Goal: Task Accomplishment & Management: Manage account settings

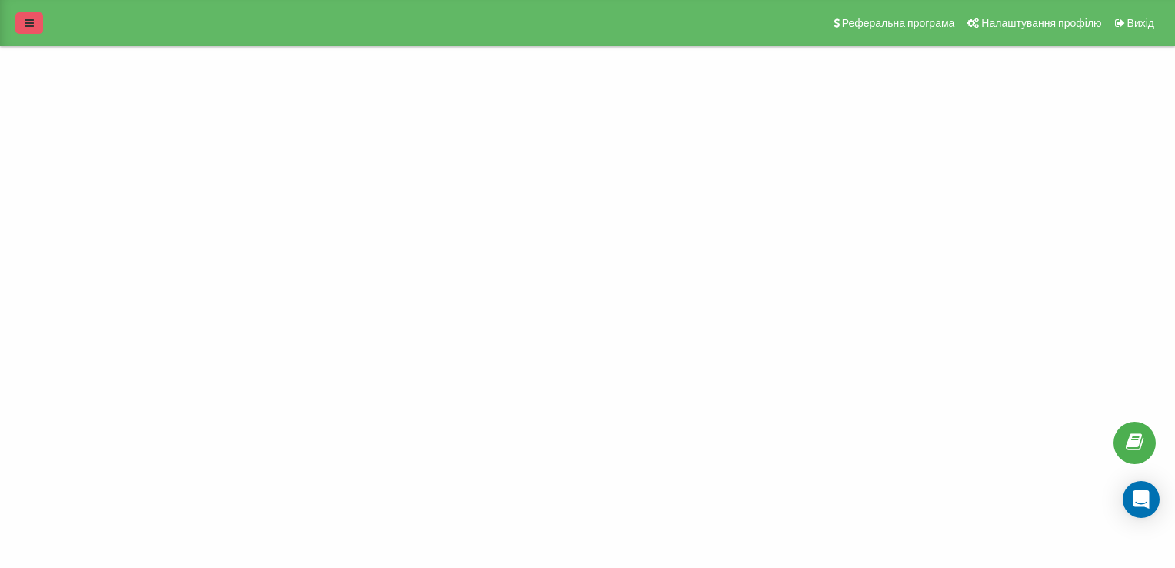
click at [28, 22] on icon at bounding box center [29, 23] width 9 height 11
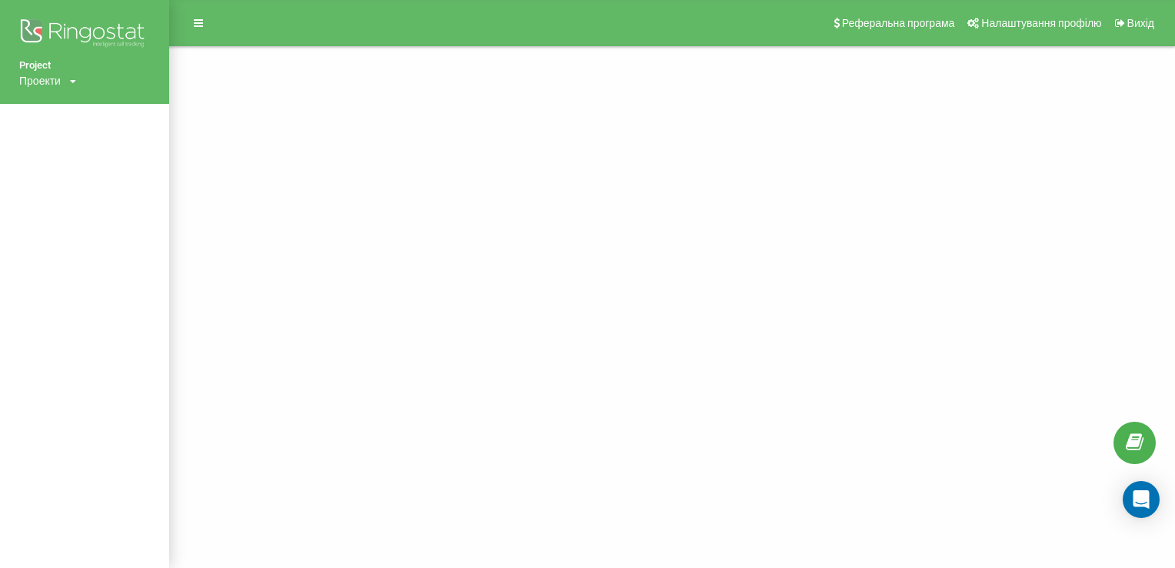
click at [485, 198] on div "Project Проекти blankets.com.ua Реферальна програма Налаштування профілю Вихід" at bounding box center [587, 284] width 1175 height 568
click at [76, 78] on icon at bounding box center [73, 81] width 6 height 9
click at [71, 107] on link "blankets.com.ua" at bounding box center [69, 104] width 75 height 12
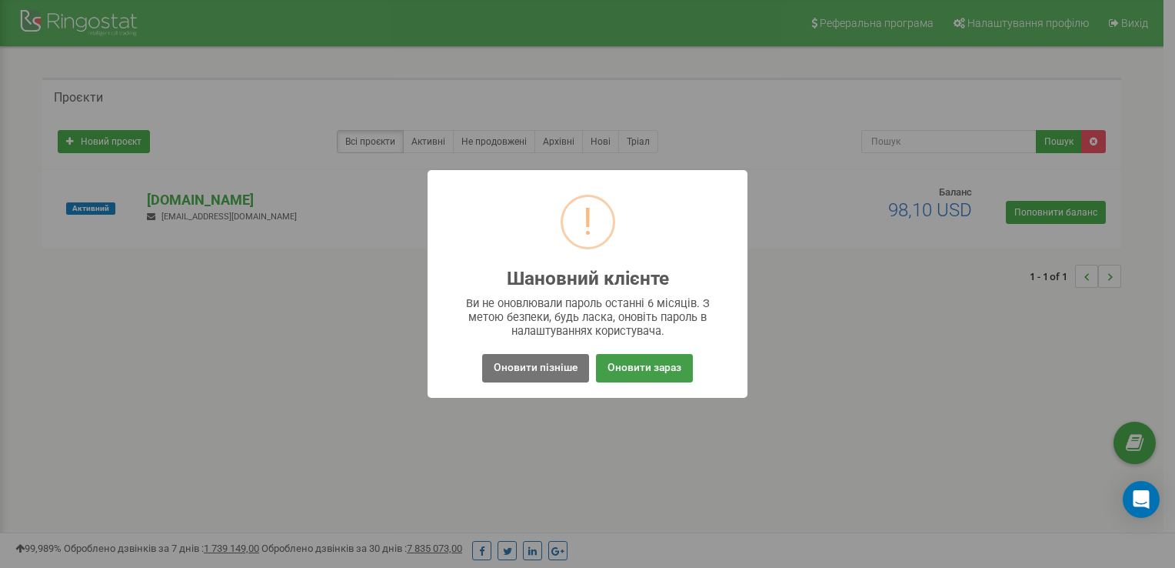
click at [635, 370] on button "Оновити зараз" at bounding box center [644, 368] width 97 height 28
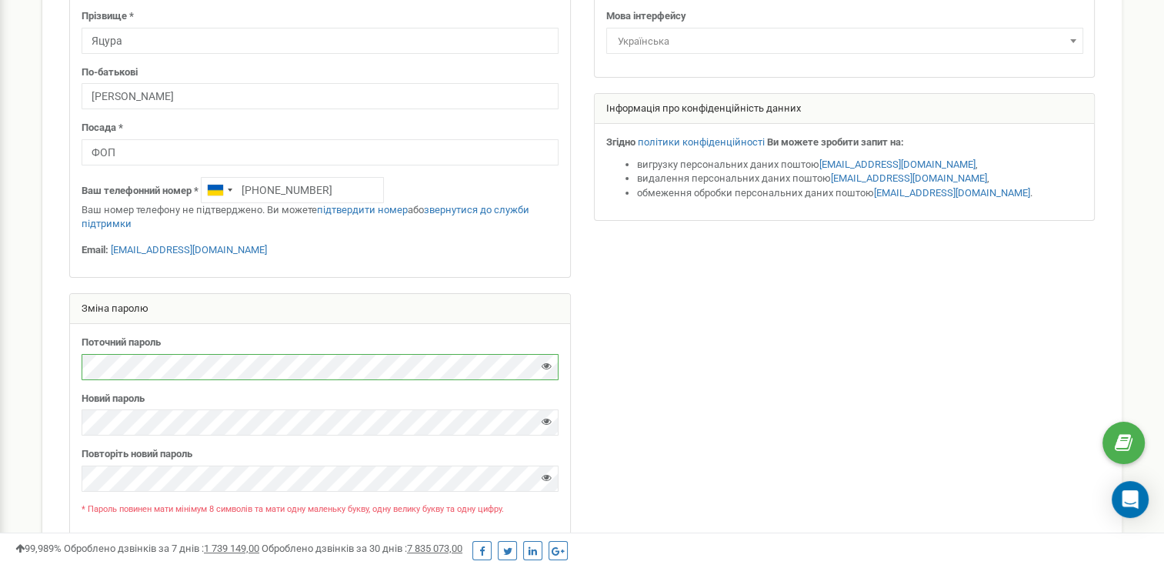
scroll to position [355, 0]
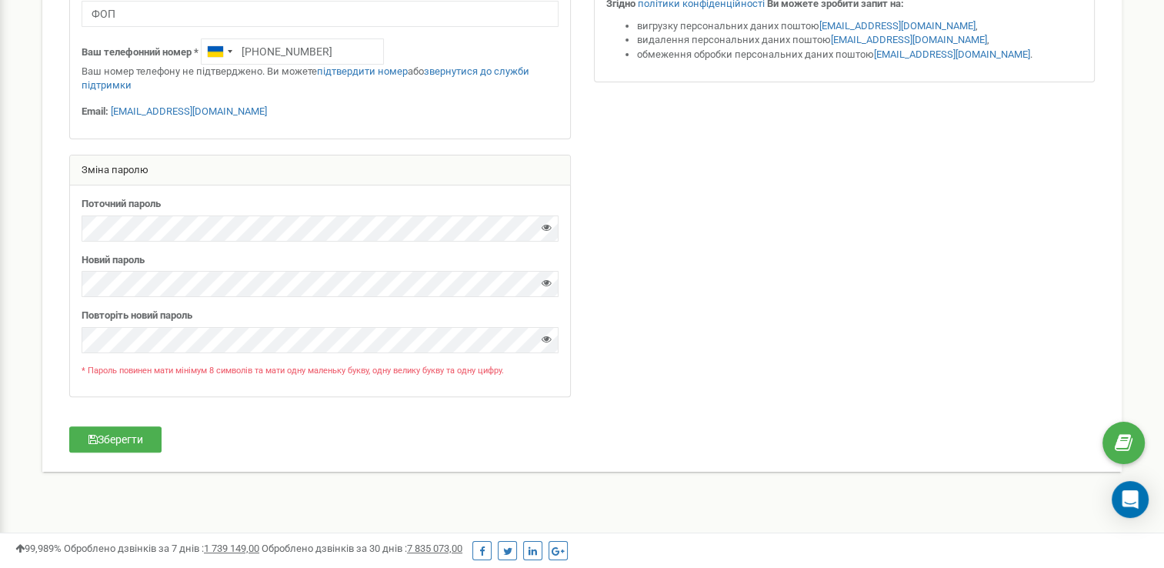
click at [542, 234] on div at bounding box center [547, 231] width 10 height 21
click at [548, 228] on icon at bounding box center [547, 227] width 10 height 10
click at [548, 281] on icon at bounding box center [547, 283] width 10 height 10
click at [543, 341] on icon at bounding box center [547, 339] width 10 height 10
click at [124, 434] on button "Зберегти" at bounding box center [115, 439] width 92 height 26
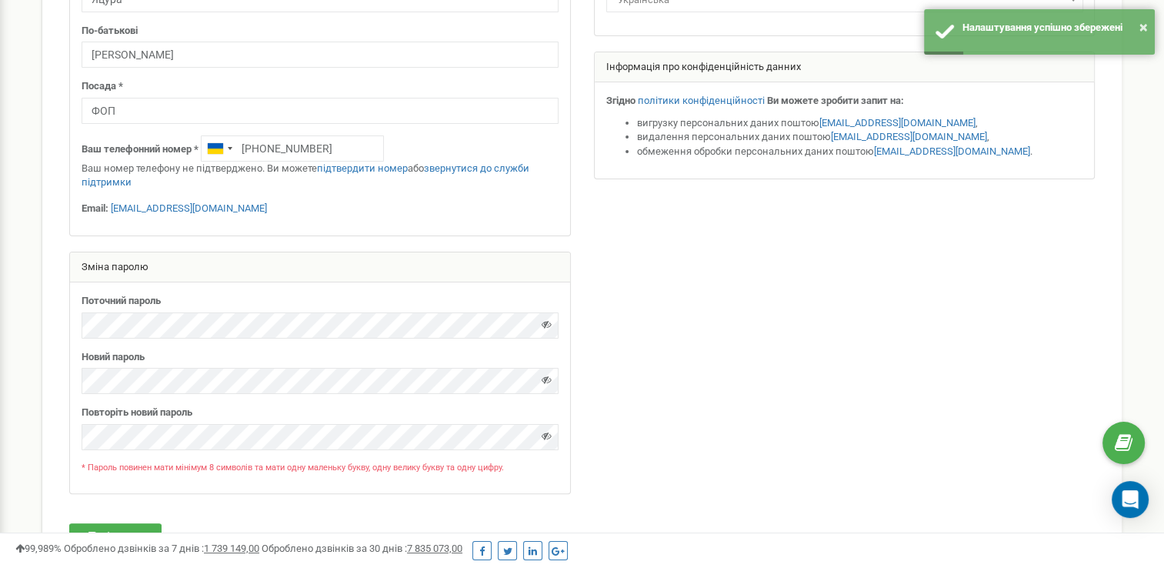
scroll to position [0, 0]
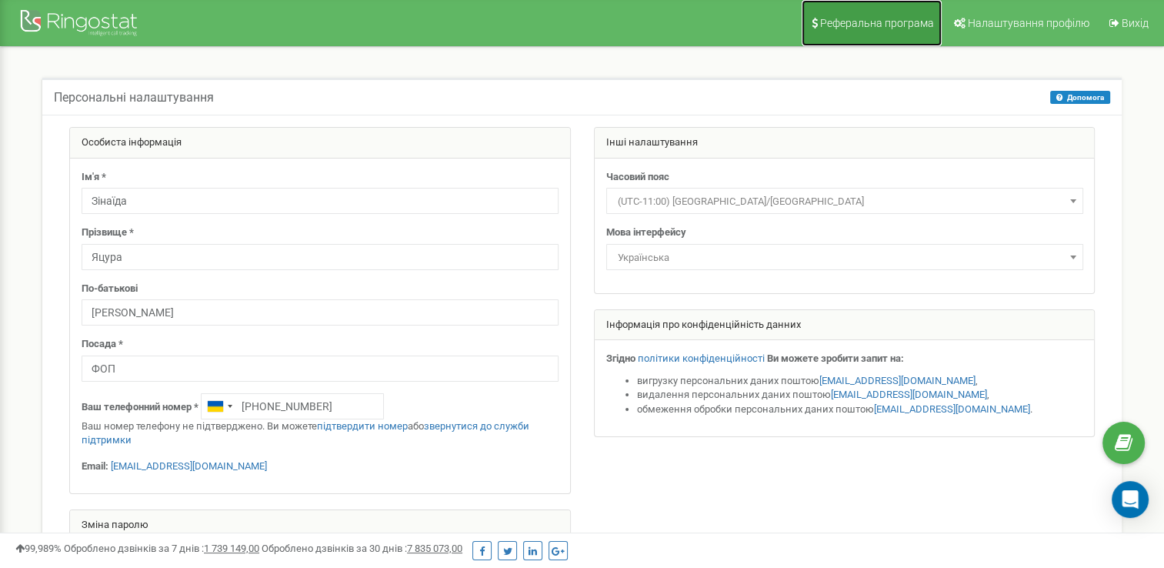
click at [865, 22] on span "Реферальна програма" at bounding box center [877, 23] width 114 height 12
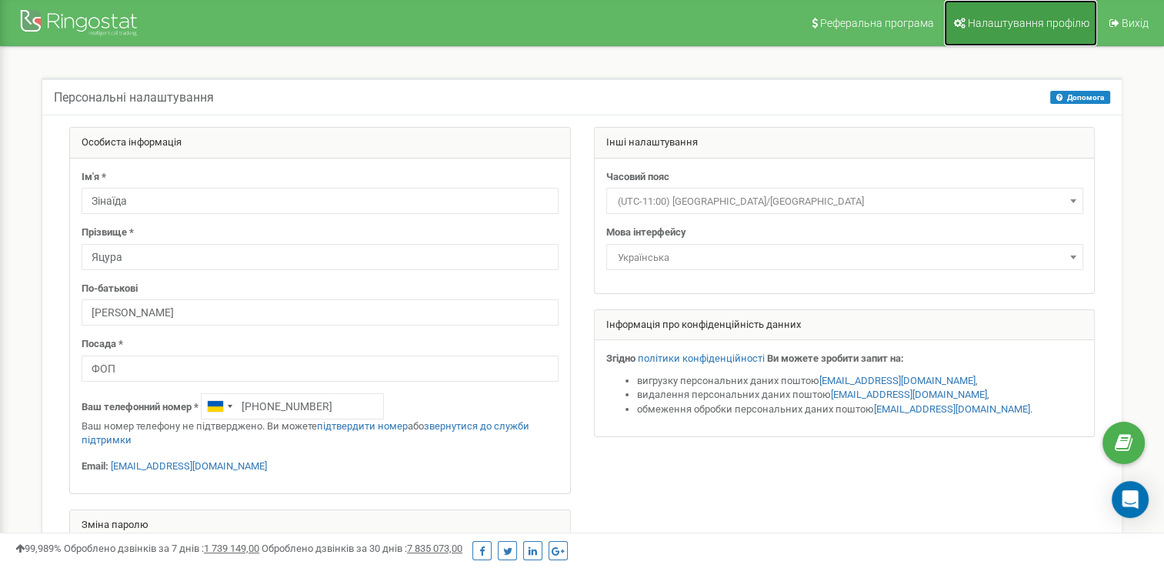
click at [1010, 14] on link "Налаштування профілю" at bounding box center [1020, 23] width 153 height 46
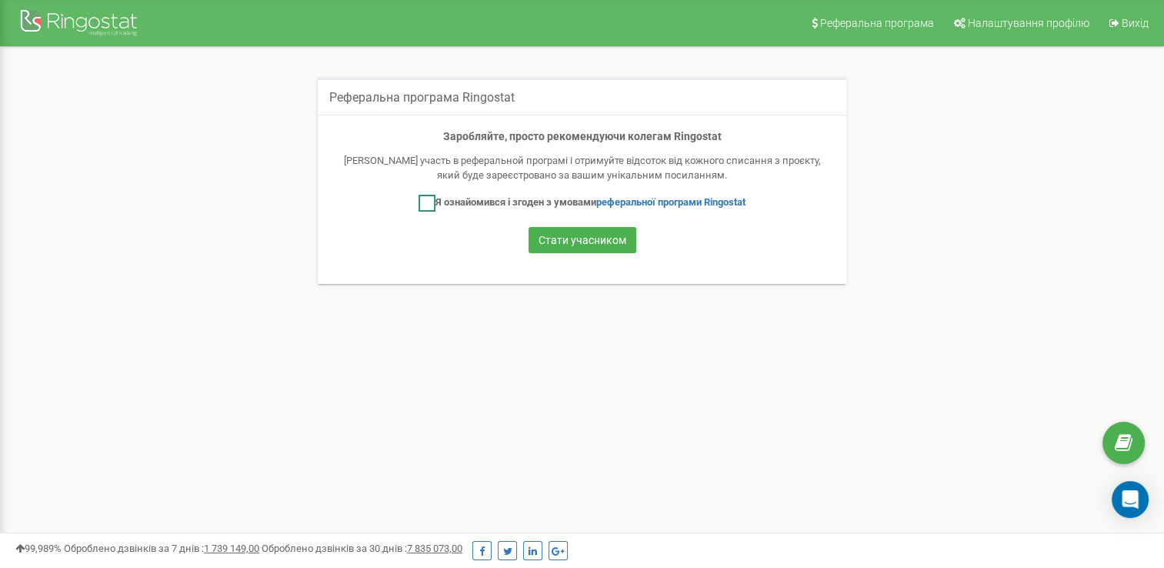
click at [422, 201] on ins at bounding box center [426, 203] width 17 height 17
checkbox input "true"
click at [565, 241] on button "Стати учасником" at bounding box center [582, 240] width 108 height 26
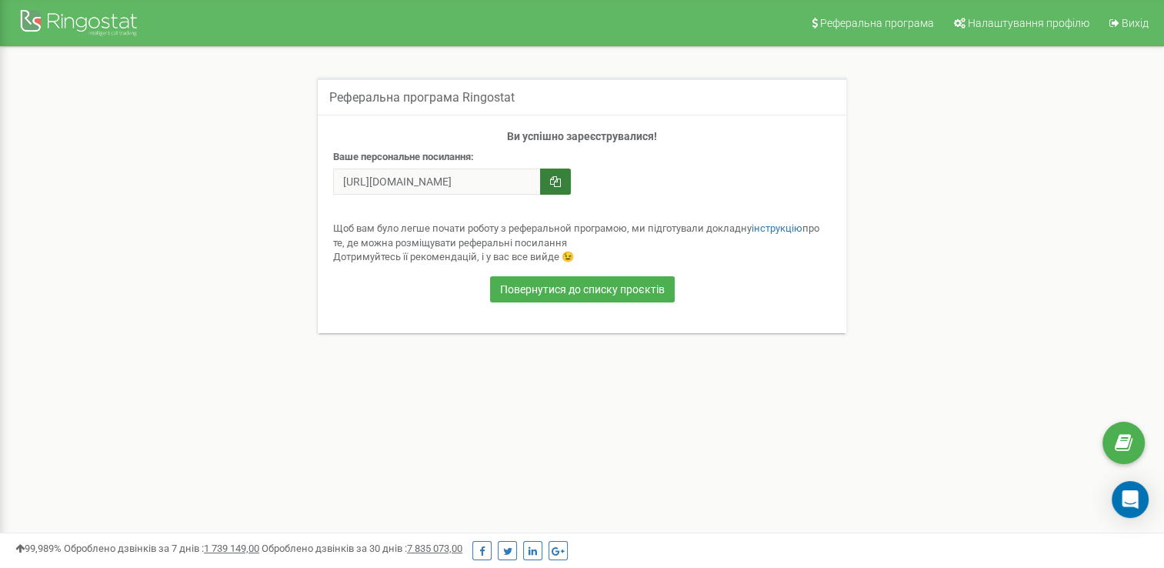
click at [555, 186] on icon "button" at bounding box center [555, 181] width 11 height 11
click at [578, 287] on link "Повернутися до списку проєктів" at bounding box center [582, 289] width 185 height 26
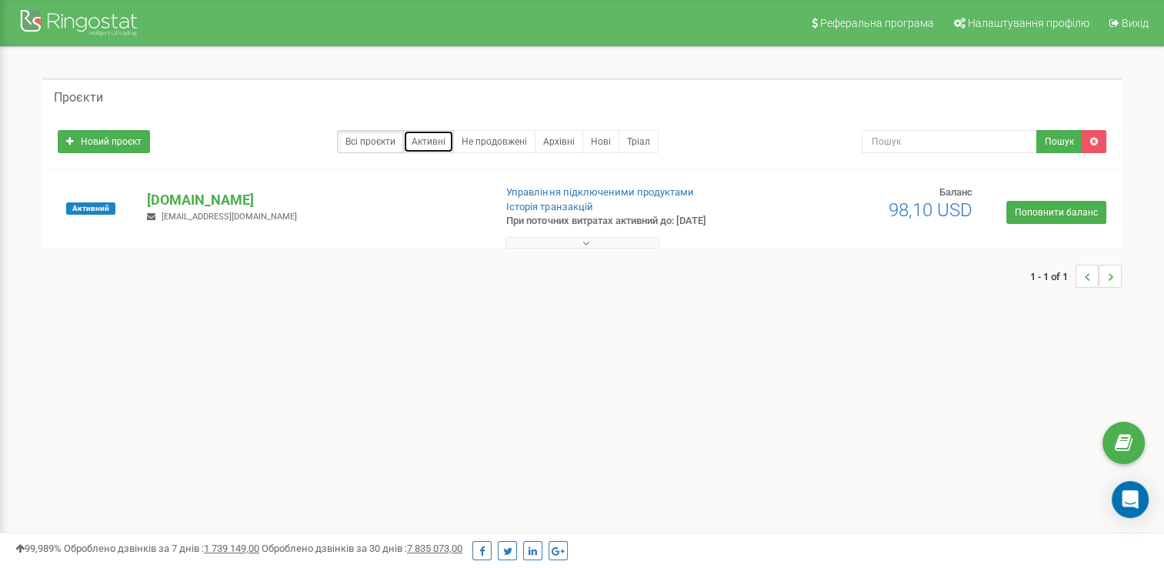
click at [435, 137] on link "Активні" at bounding box center [428, 141] width 51 height 23
click at [502, 139] on link "Не продовжені" at bounding box center [494, 141] width 82 height 23
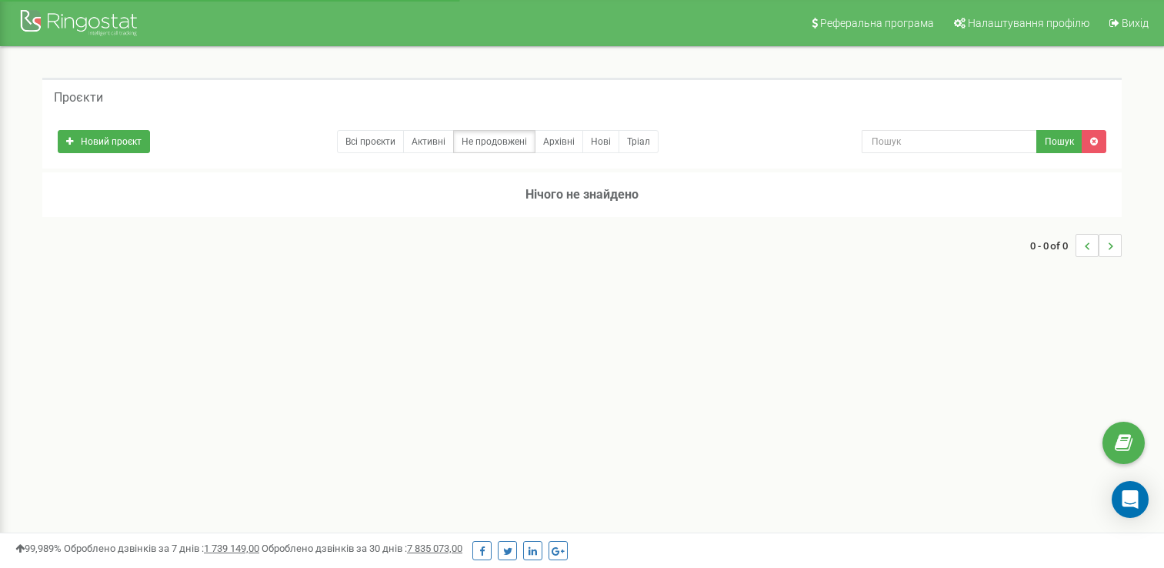
click at [432, 142] on link "Активні" at bounding box center [428, 141] width 51 height 23
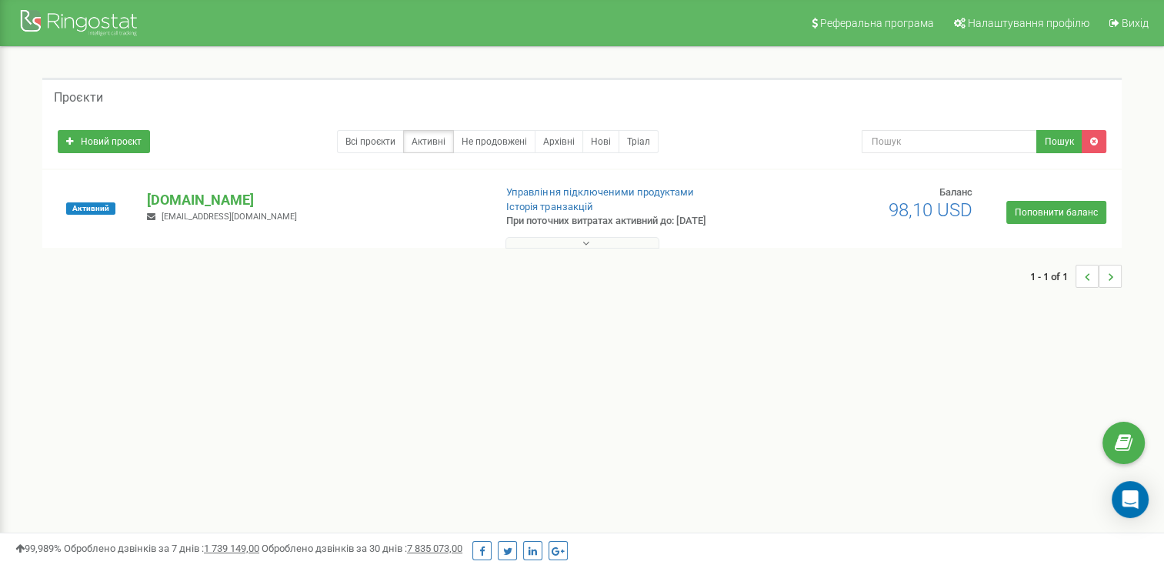
click at [585, 240] on icon at bounding box center [585, 243] width 7 height 11
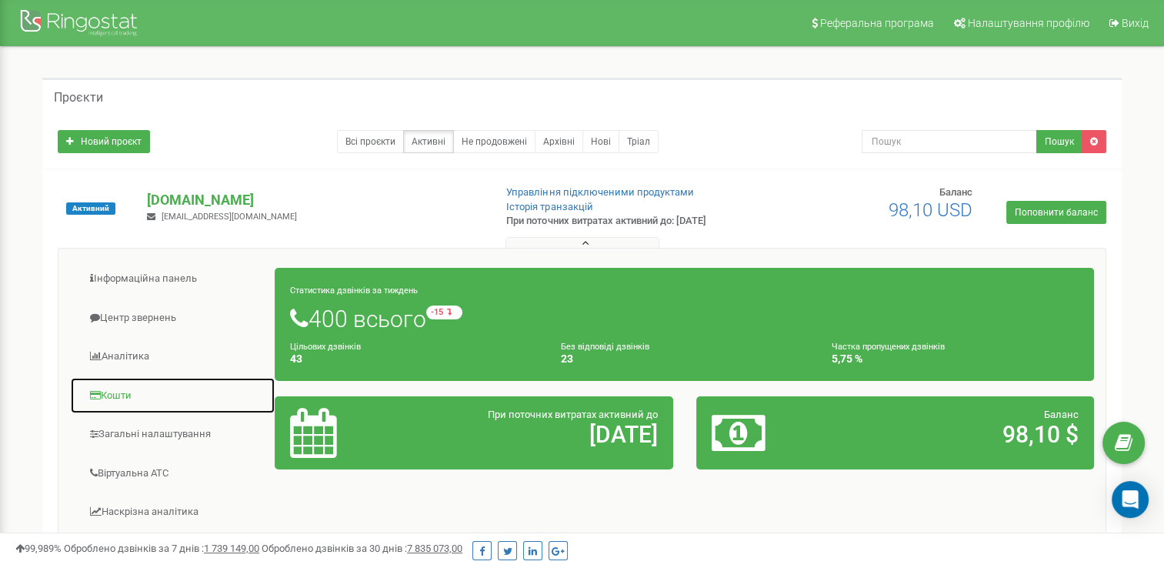
click at [128, 389] on link "Кошти" at bounding box center [172, 396] width 205 height 38
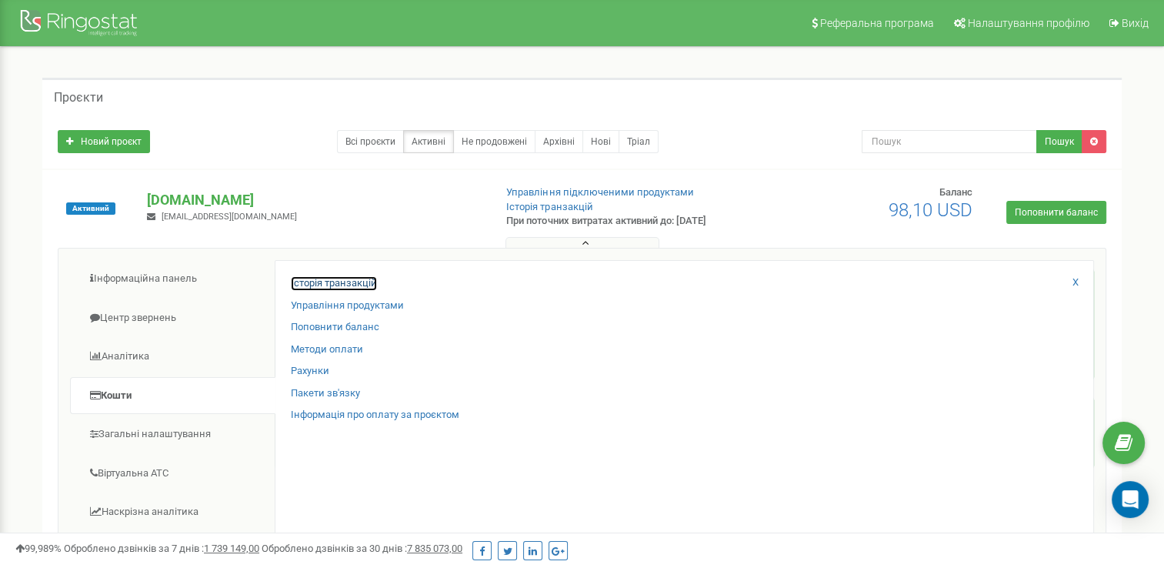
click at [346, 279] on link "Історія транзакцій" at bounding box center [334, 283] width 86 height 15
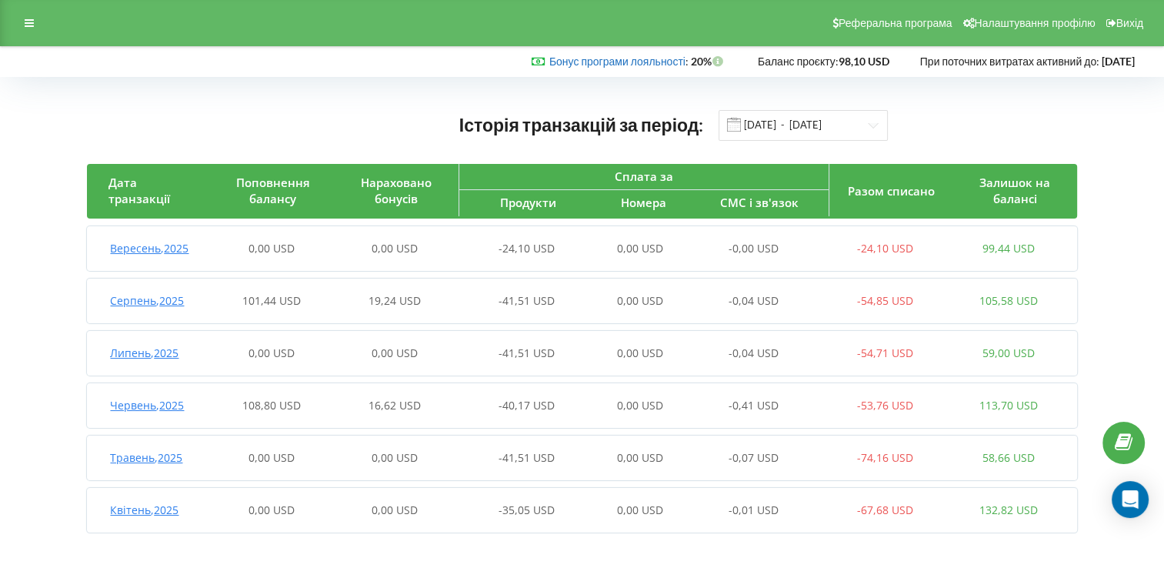
click at [616, 60] on link "Бонус програми лояльності" at bounding box center [617, 61] width 136 height 13
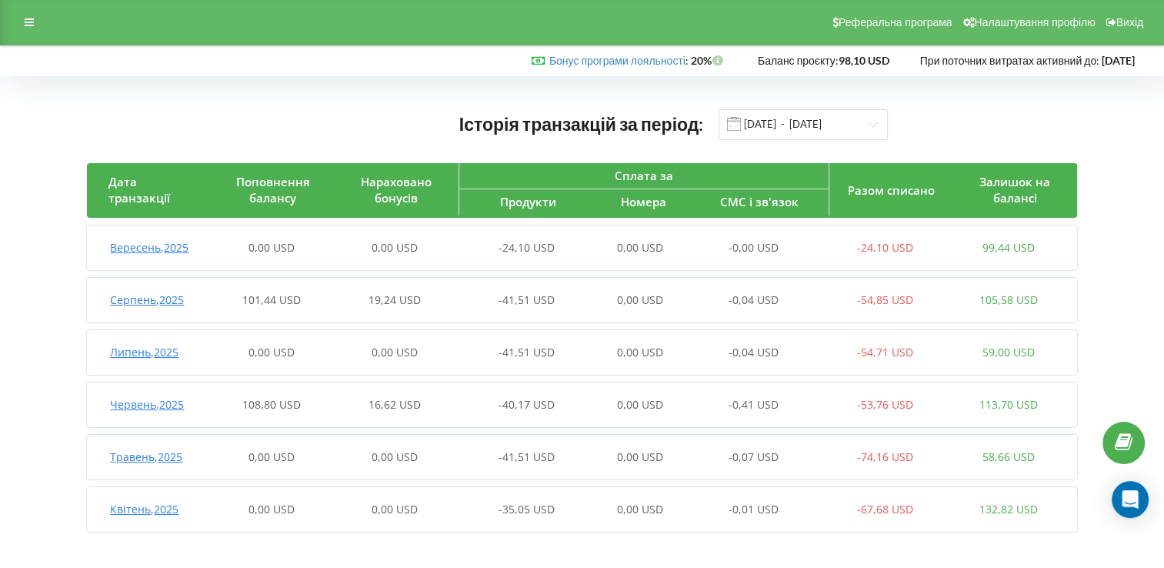
scroll to position [4, 0]
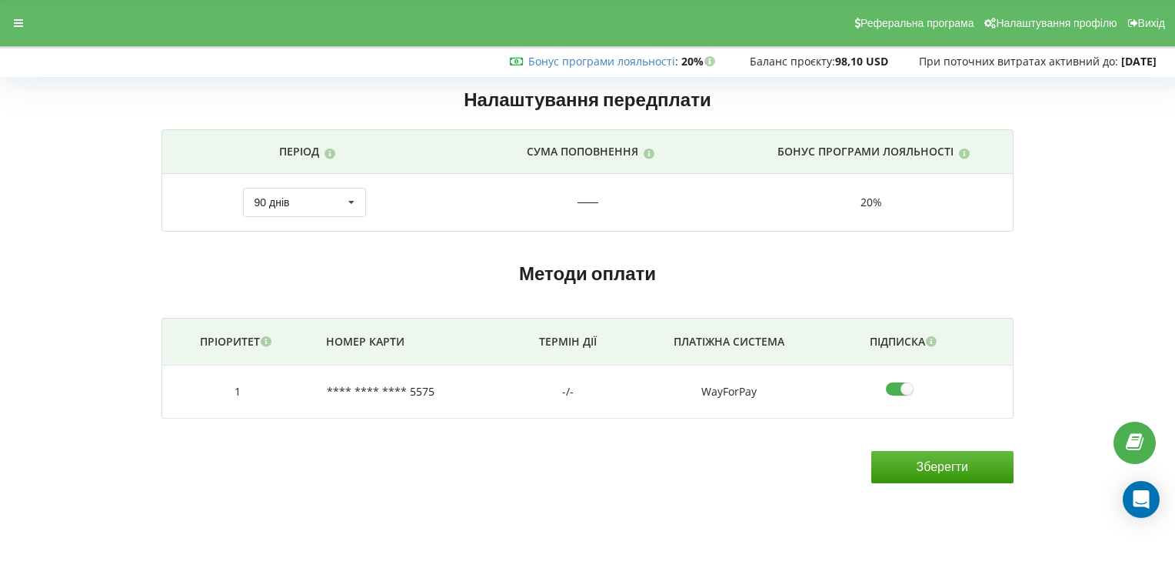
click at [791, 64] on span "Баланс проєкту:" at bounding box center [792, 61] width 85 height 15
click at [607, 62] on link "Бонус програми лояльності" at bounding box center [601, 61] width 147 height 15
